Goal: Task Accomplishment & Management: Manage account settings

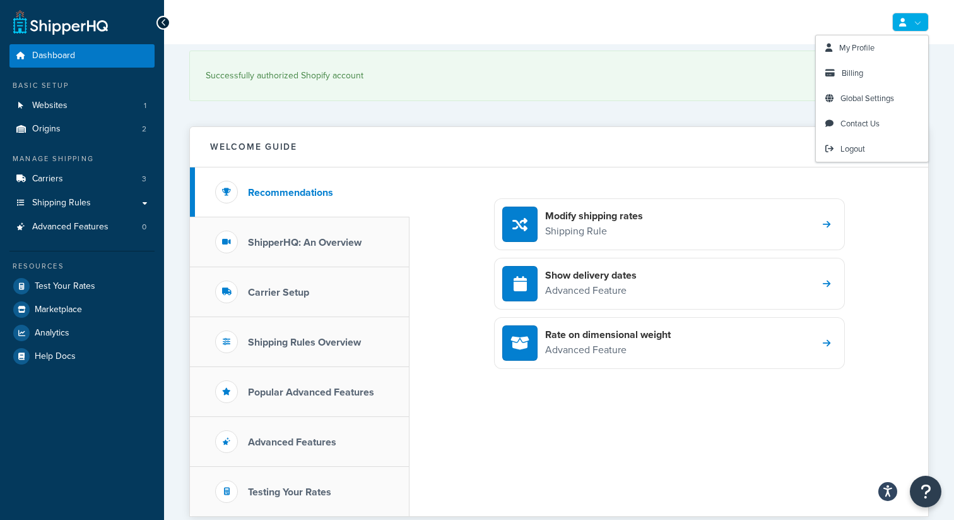
click at [919, 24] on link at bounding box center [911, 22] width 37 height 19
click at [862, 69] on span "Billing" at bounding box center [852, 73] width 21 height 12
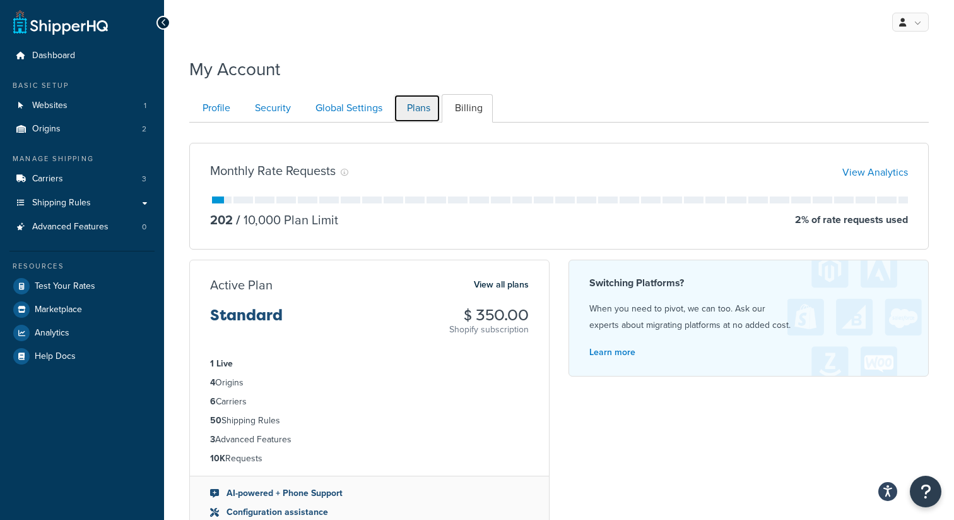
click at [419, 111] on link "Plans" at bounding box center [417, 108] width 47 height 28
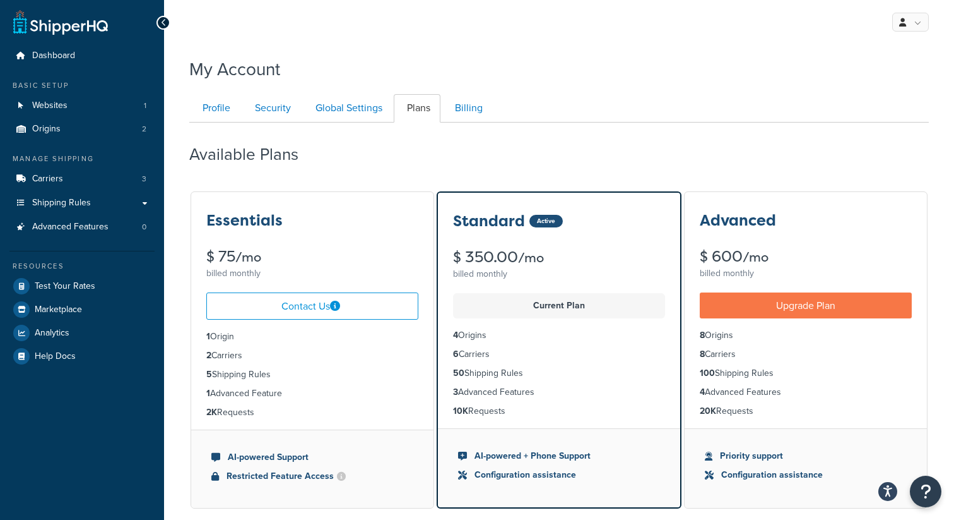
scroll to position [17, 0]
